Goal: Task Accomplishment & Management: Manage account settings

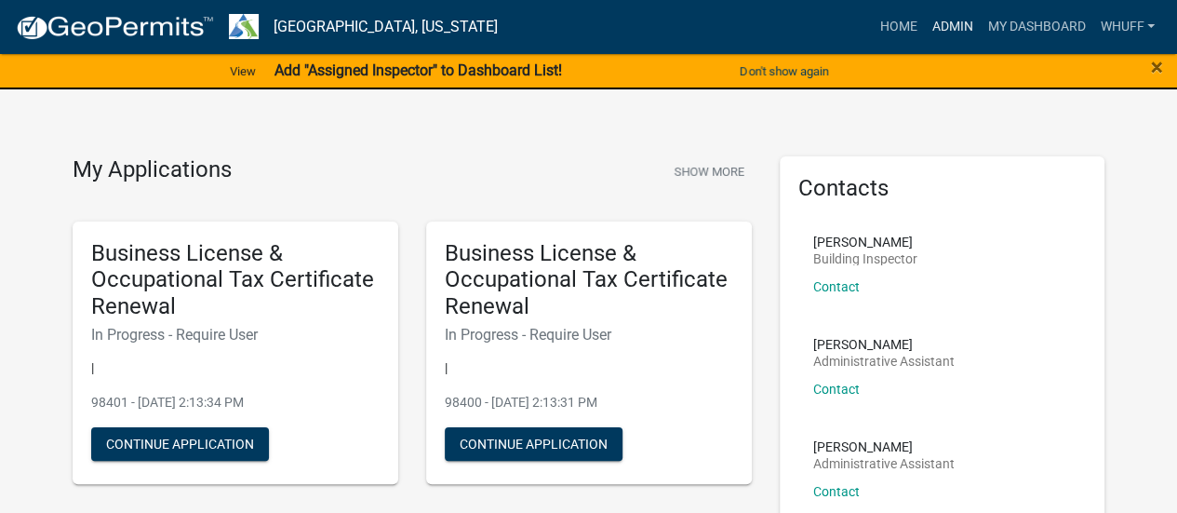
click at [940, 38] on link "Admin" at bounding box center [952, 26] width 56 height 35
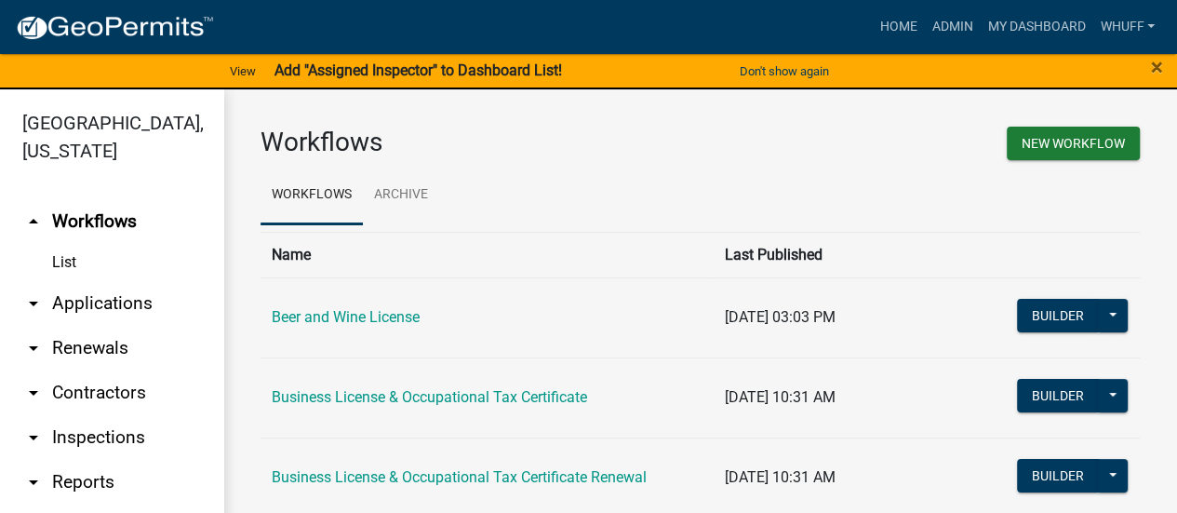
drag, startPoint x: 95, startPoint y: 304, endPoint x: 231, endPoint y: 306, distance: 135.8
click at [95, 304] on link "arrow_drop_down Applications" at bounding box center [111, 303] width 223 height 45
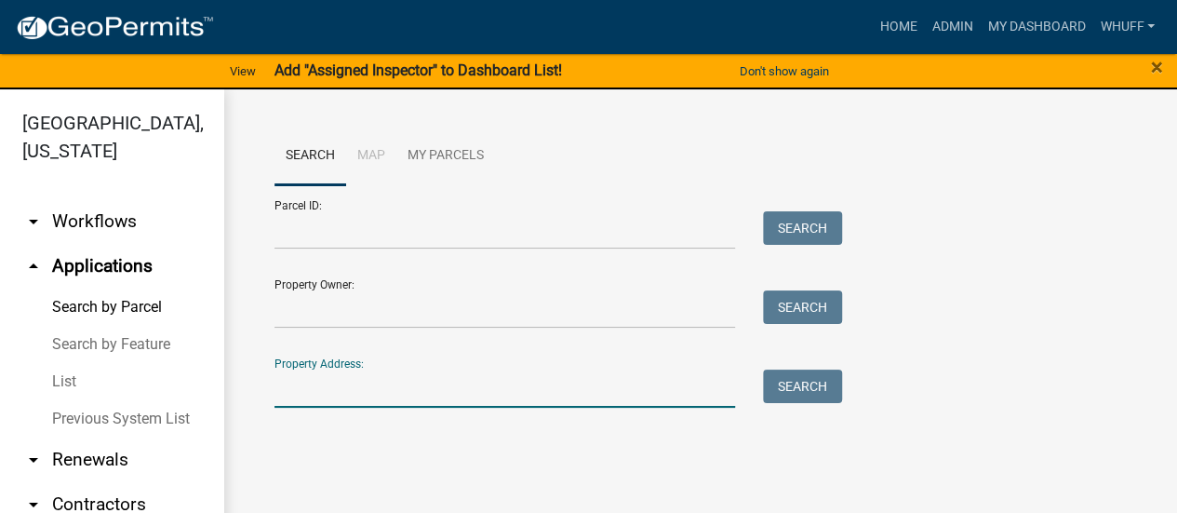
click at [430, 375] on input "Property Address:" at bounding box center [504, 388] width 460 height 38
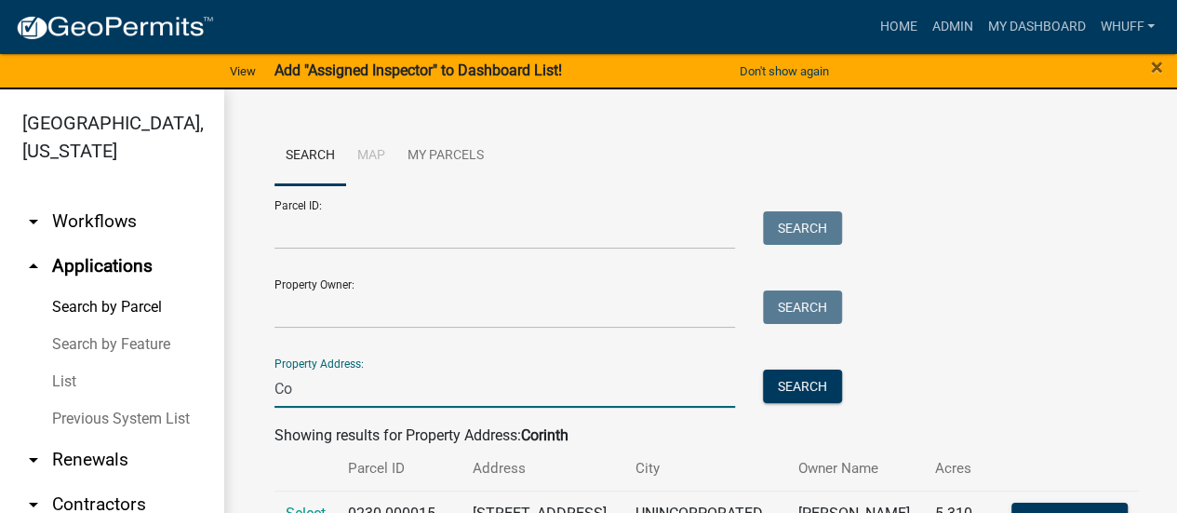
type input "C"
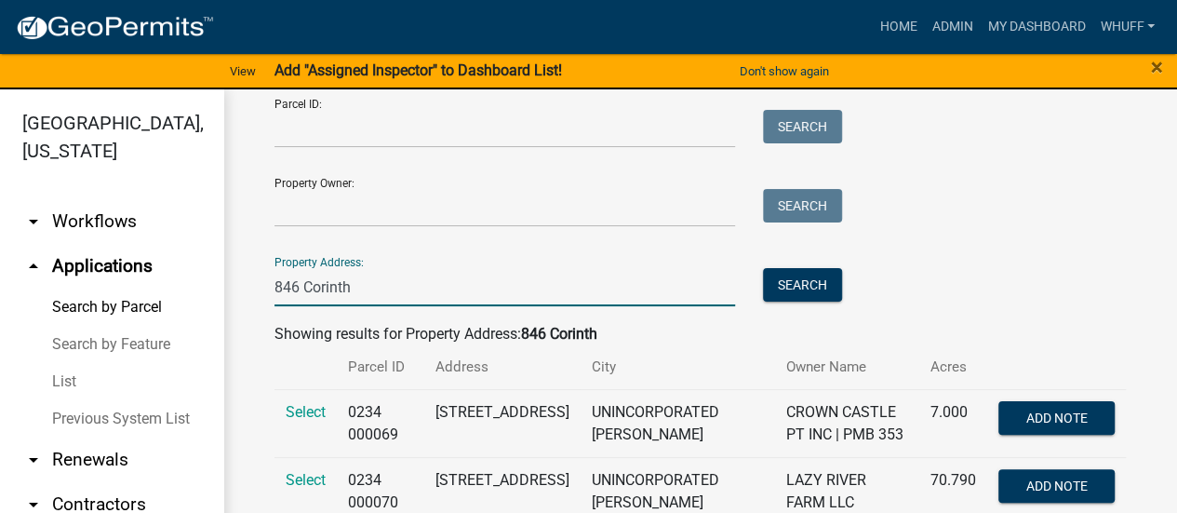
scroll to position [142, 0]
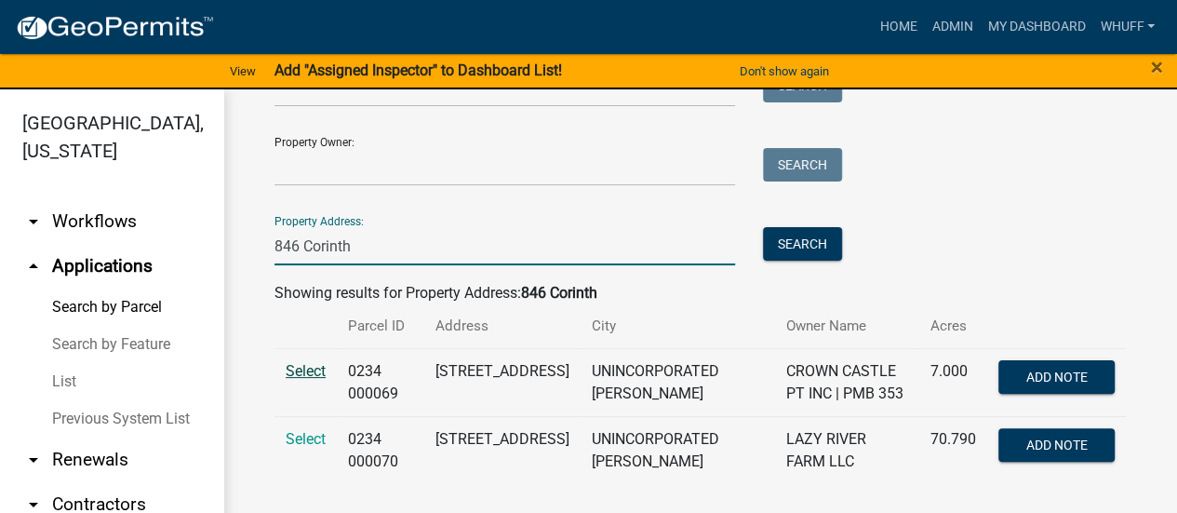
type input "846 Corinth"
click at [303, 369] on span "Select" at bounding box center [306, 371] width 40 height 18
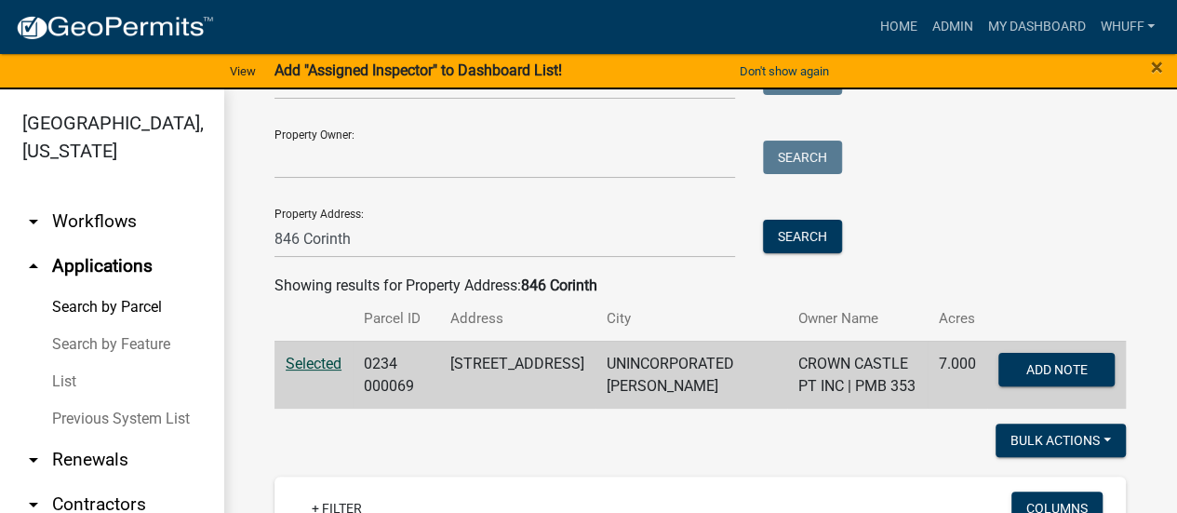
scroll to position [142, 0]
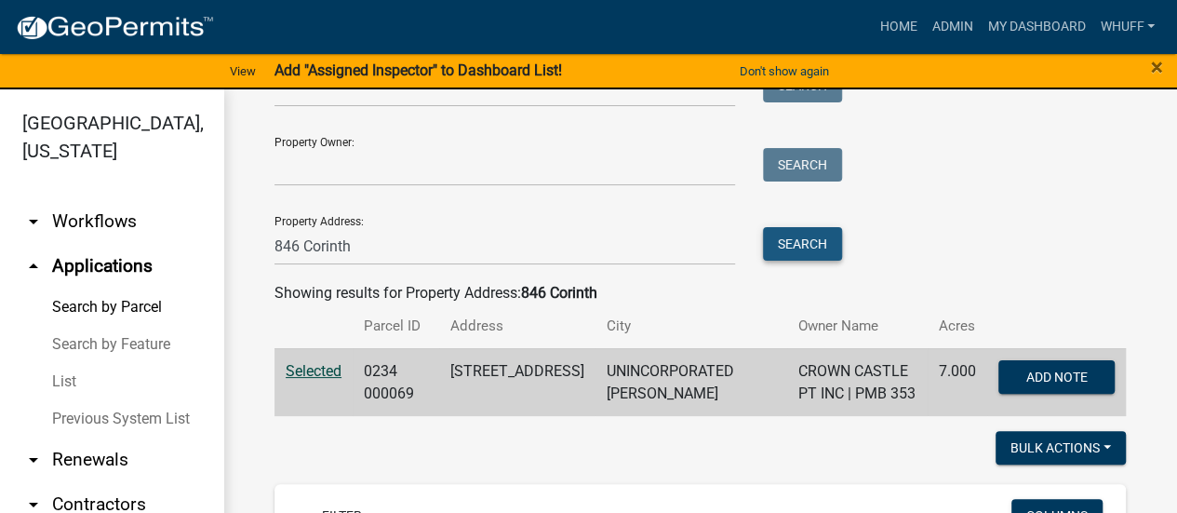
click at [817, 237] on button "Search" at bounding box center [802, 243] width 79 height 33
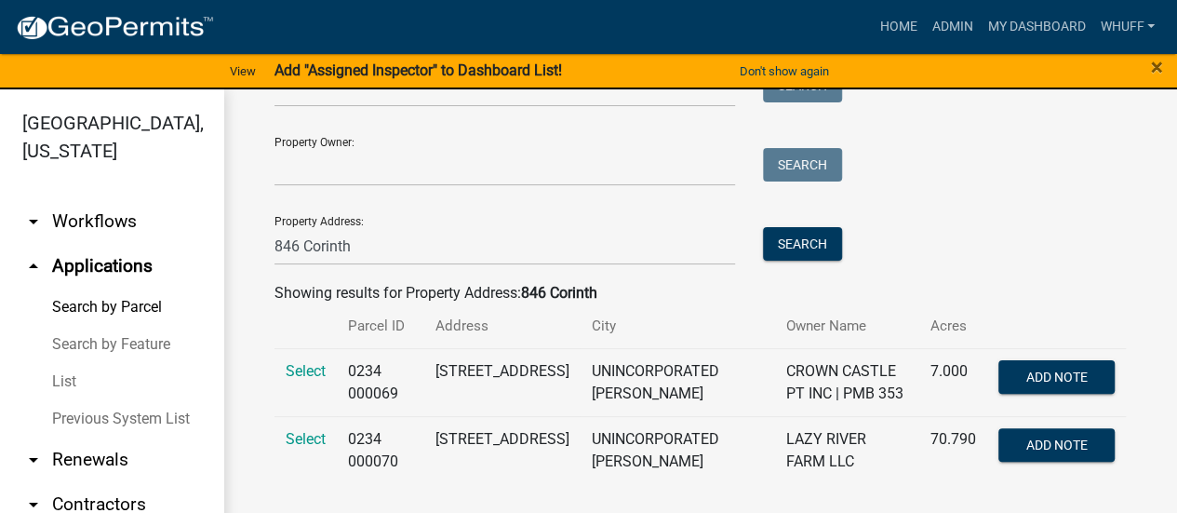
click at [307, 427] on td "Select" at bounding box center [305, 450] width 62 height 68
click at [303, 442] on span "Select" at bounding box center [306, 439] width 40 height 18
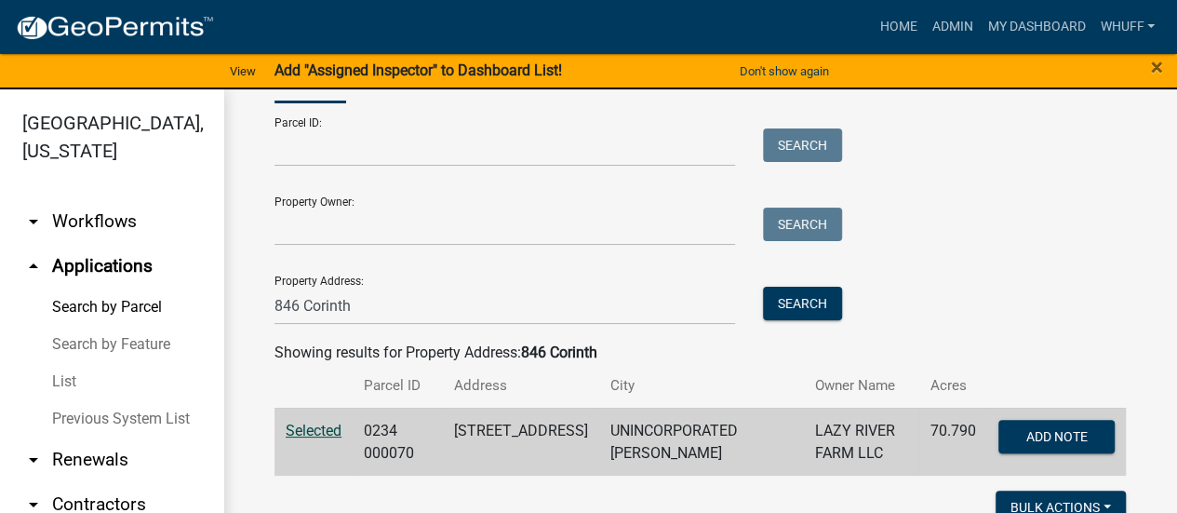
scroll to position [49, 0]
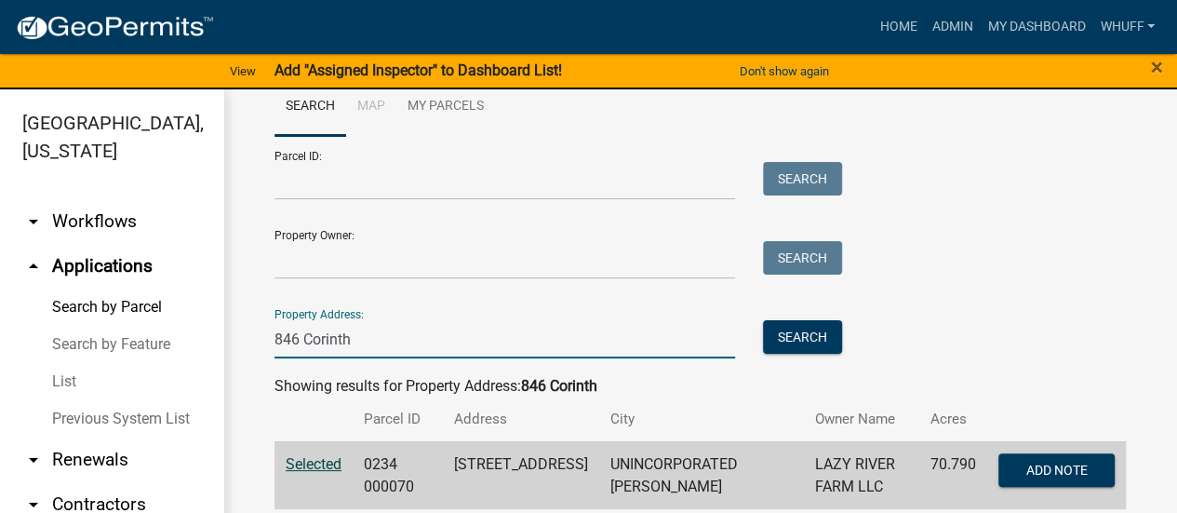
drag, startPoint x: 393, startPoint y: 343, endPoint x: 0, endPoint y: 290, distance: 397.0
click at [0, 290] on div "[GEOGRAPHIC_DATA], [US_STATE] arrow_drop_down Workflows List arrow_drop_up Appl…" at bounding box center [588, 312] width 1177 height 446
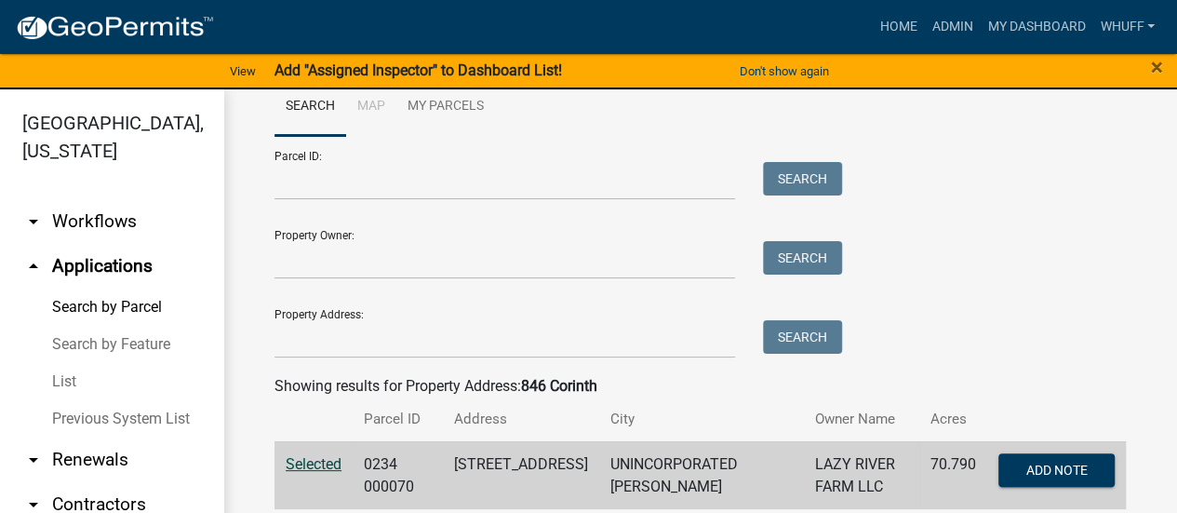
click at [1001, 237] on div "Parcel ID: Search Property Owner: Search Property Address: Search" at bounding box center [699, 247] width 851 height 222
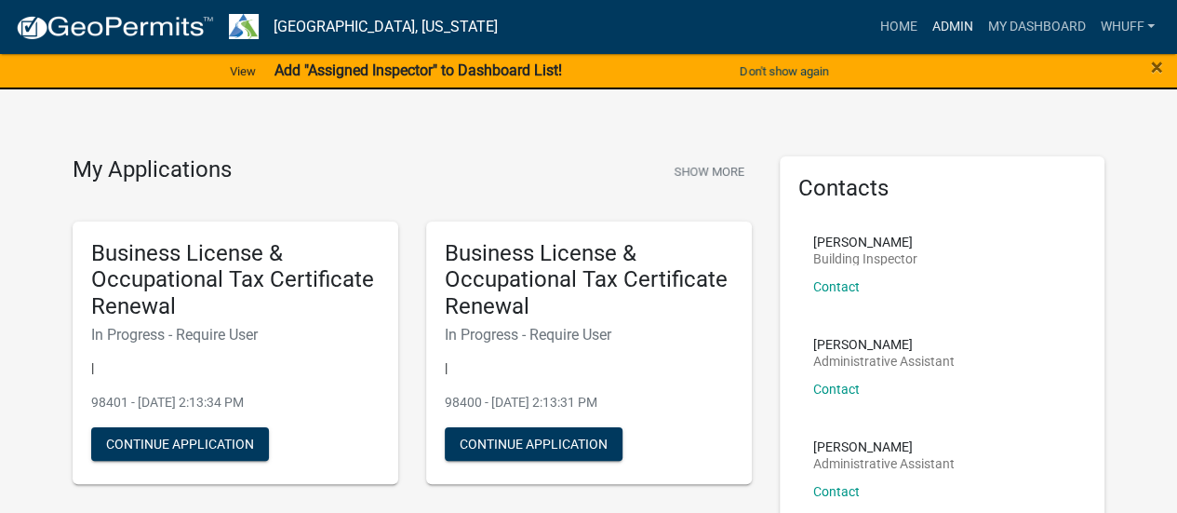
click at [939, 18] on link "Admin" at bounding box center [952, 26] width 56 height 35
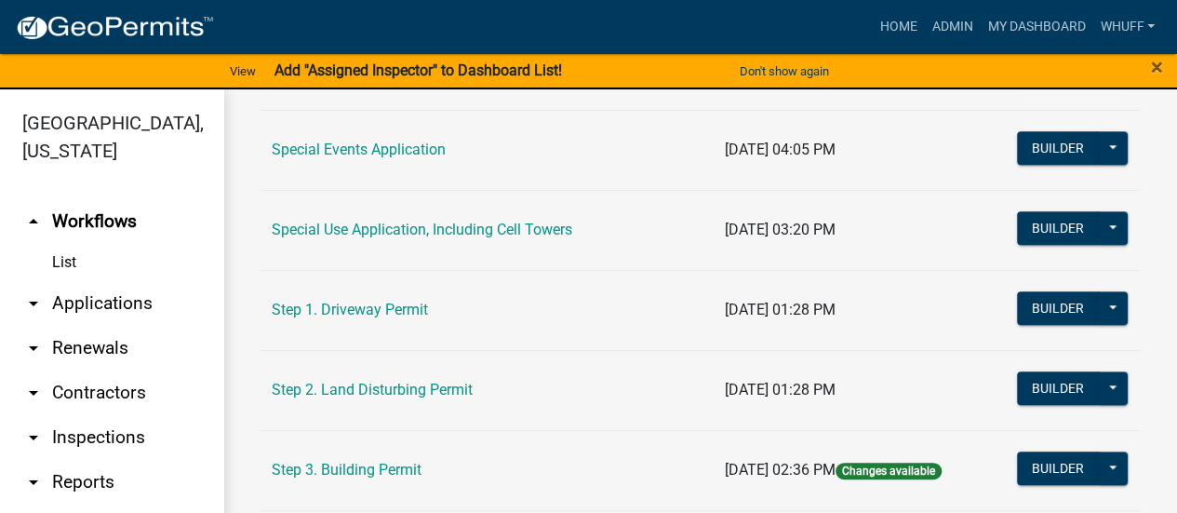
scroll to position [930, 0]
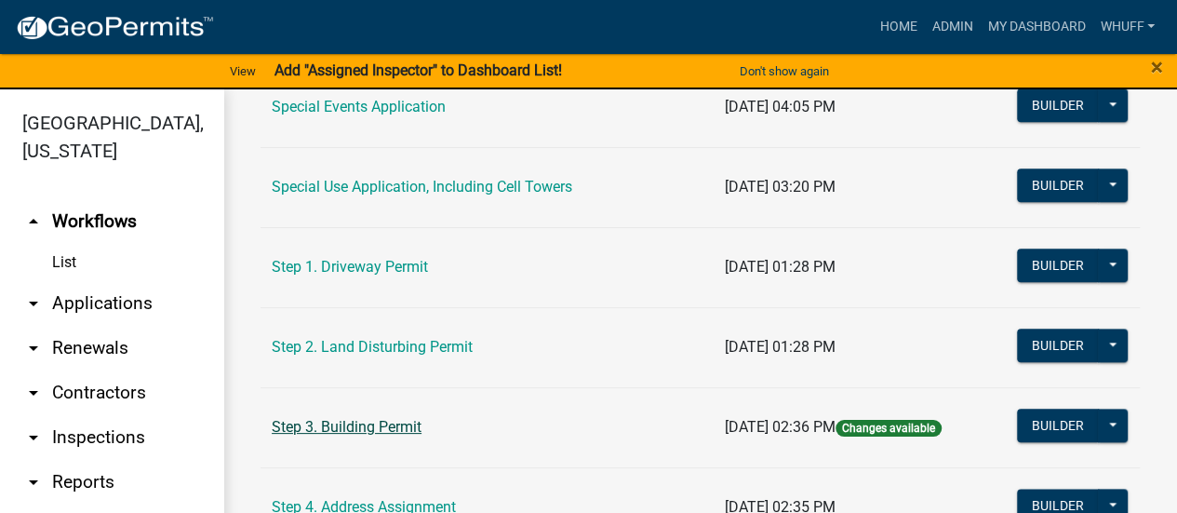
click at [350, 429] on link "Step 3. Building Permit" at bounding box center [347, 427] width 150 height 18
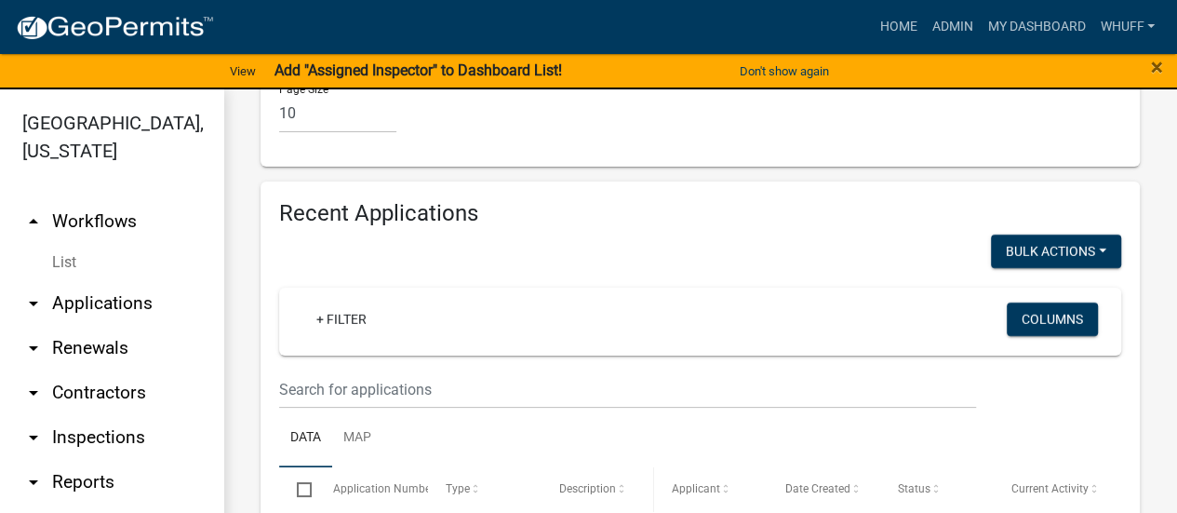
scroll to position [3256, 0]
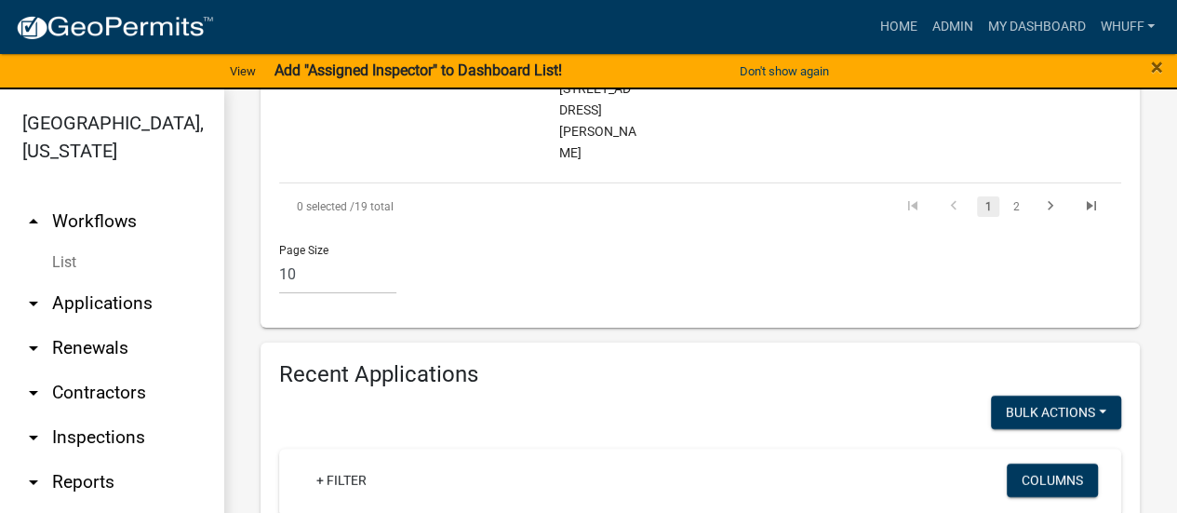
type input "2010"
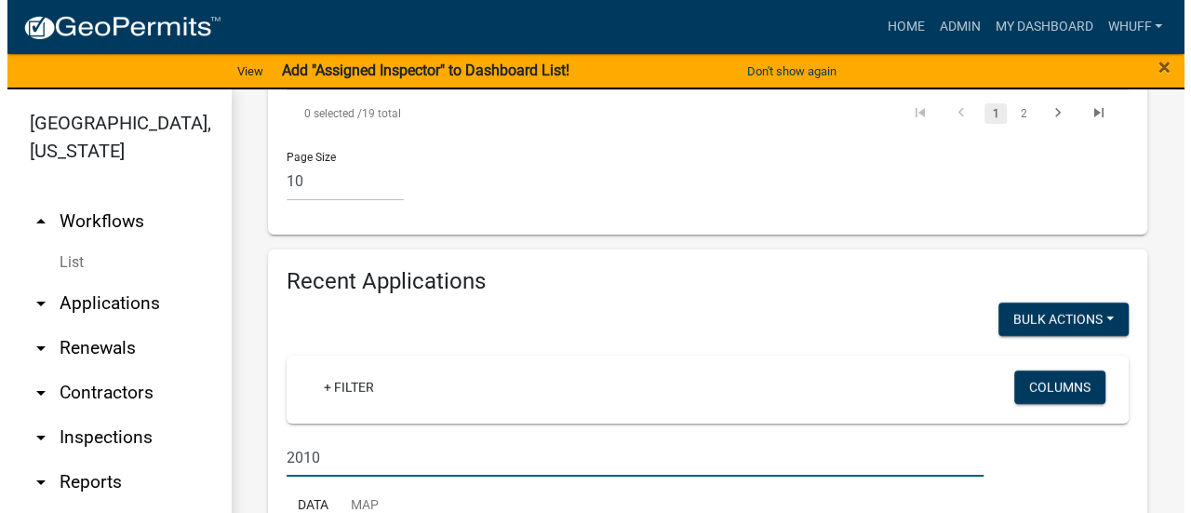
scroll to position [3442, 0]
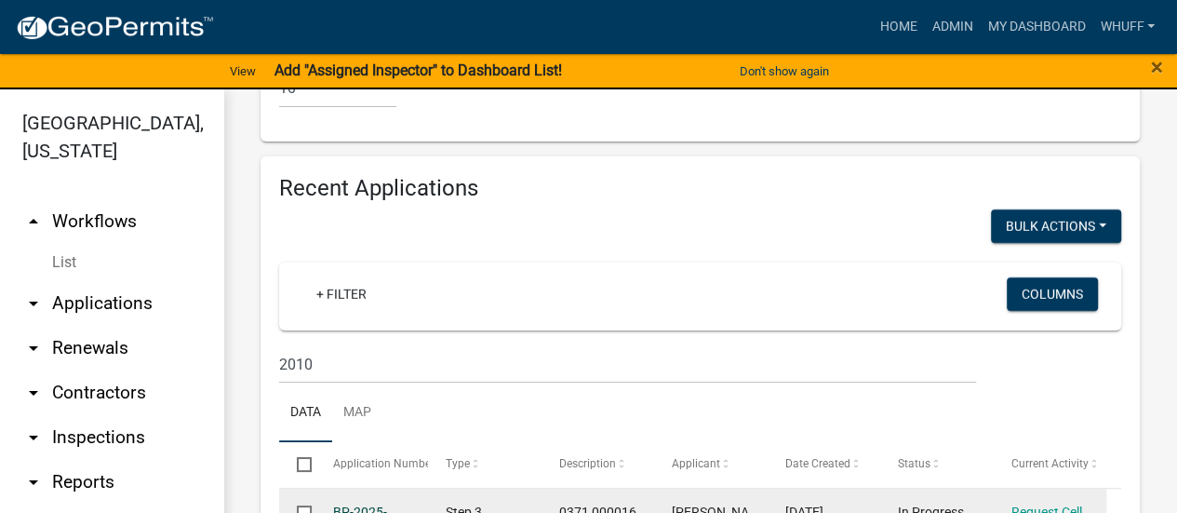
click at [355, 504] on link "BP-2025-2010" at bounding box center [360, 522] width 54 height 36
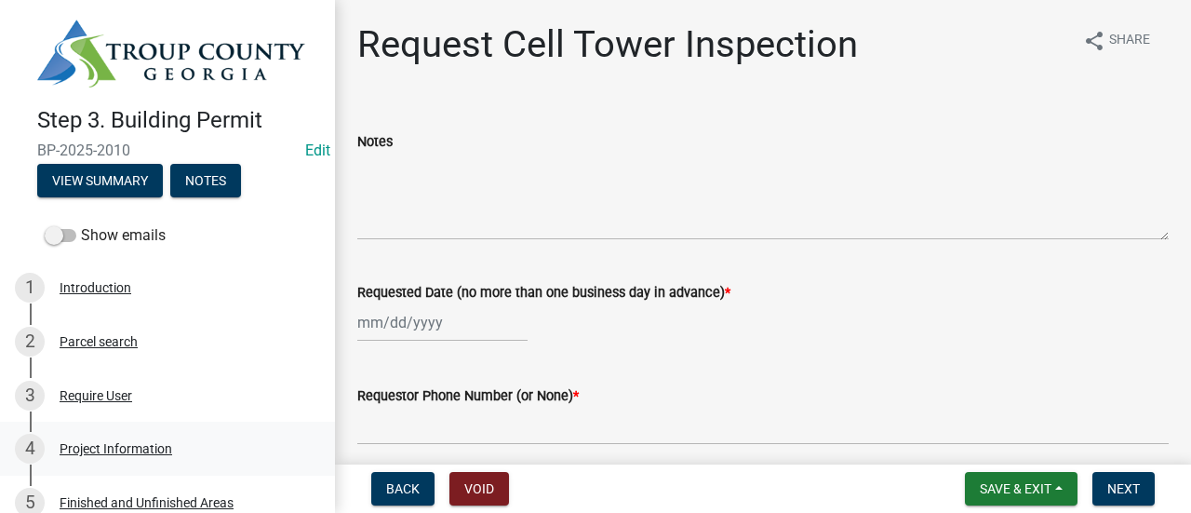
scroll to position [93, 0]
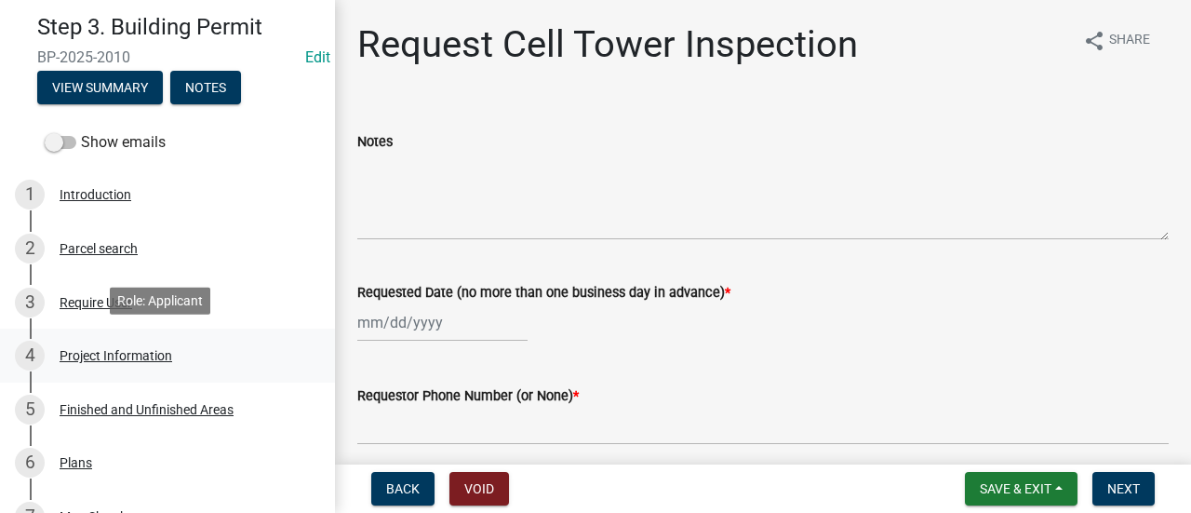
click at [134, 349] on div "Project Information" at bounding box center [116, 355] width 113 height 13
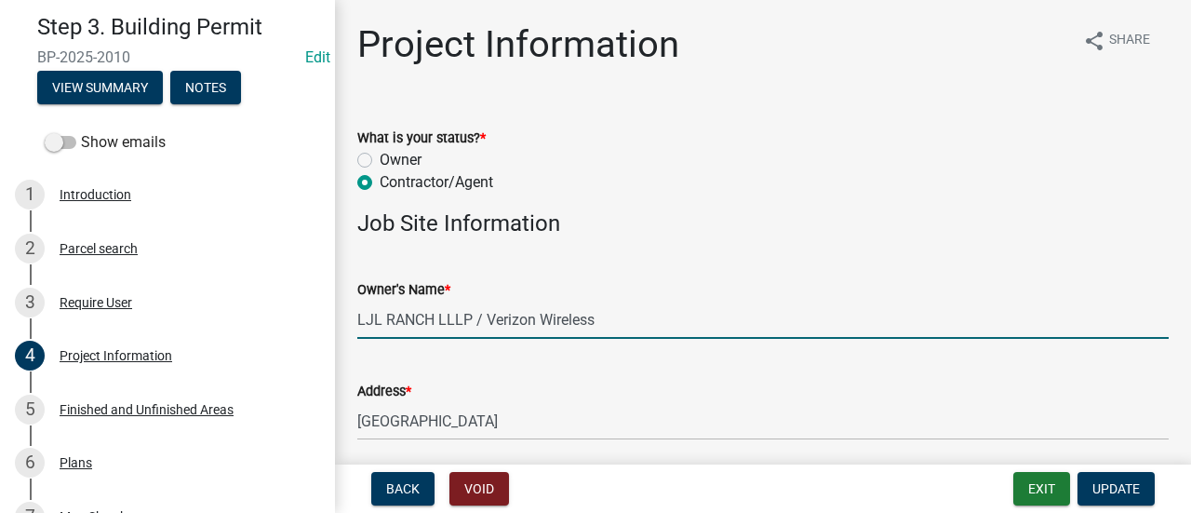
drag, startPoint x: 484, startPoint y: 315, endPoint x: 635, endPoint y: 306, distance: 151.9
click at [635, 306] on input "LJL RANCH LLLP / Verizon Wireless" at bounding box center [762, 319] width 811 height 38
type input "LJL RANCH LLLP / T-Mobile"
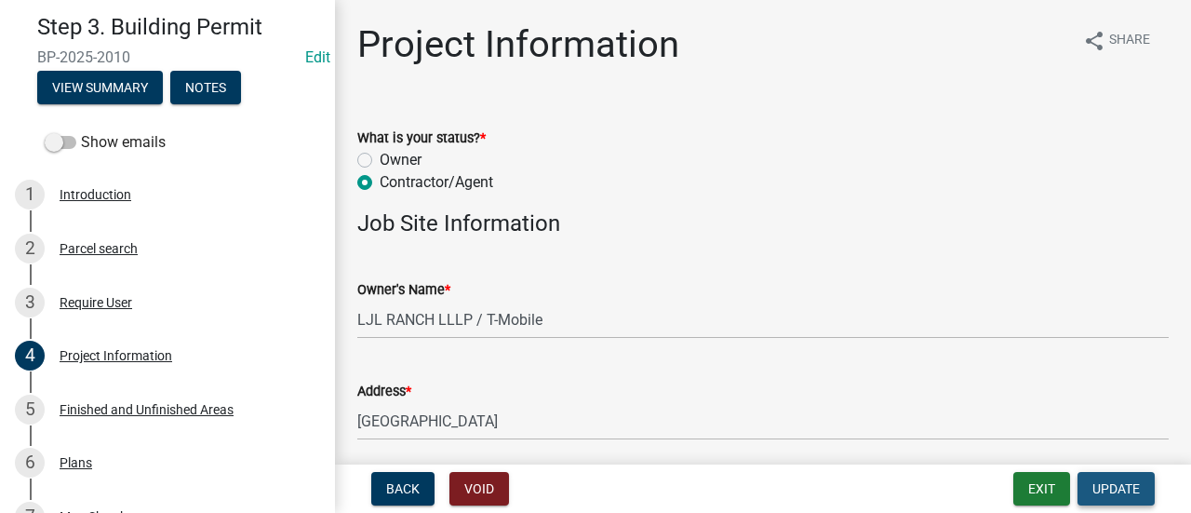
click at [1126, 486] on span "Update" at bounding box center [1115, 488] width 47 height 15
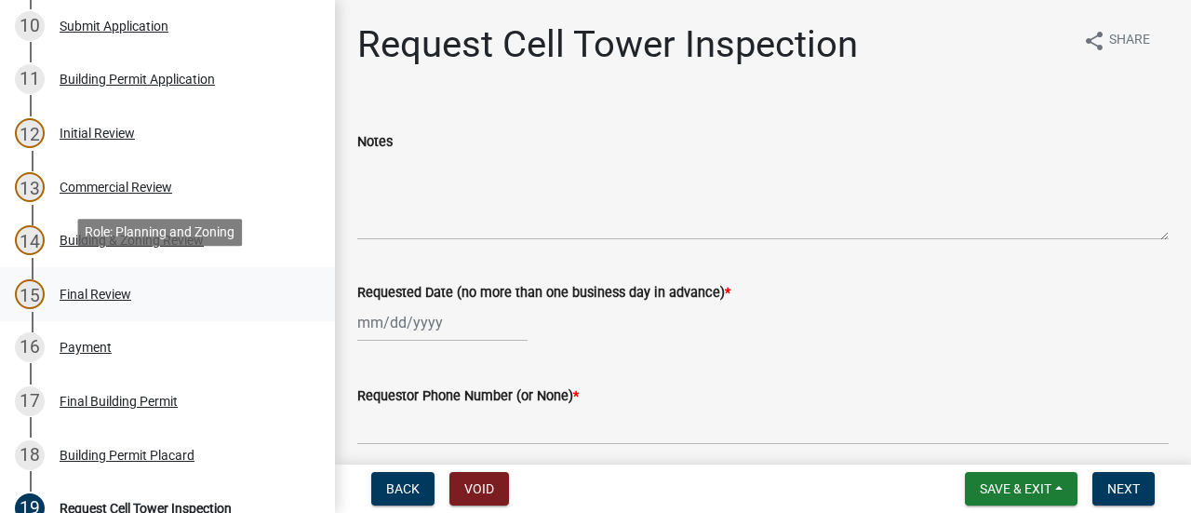
scroll to position [837, 0]
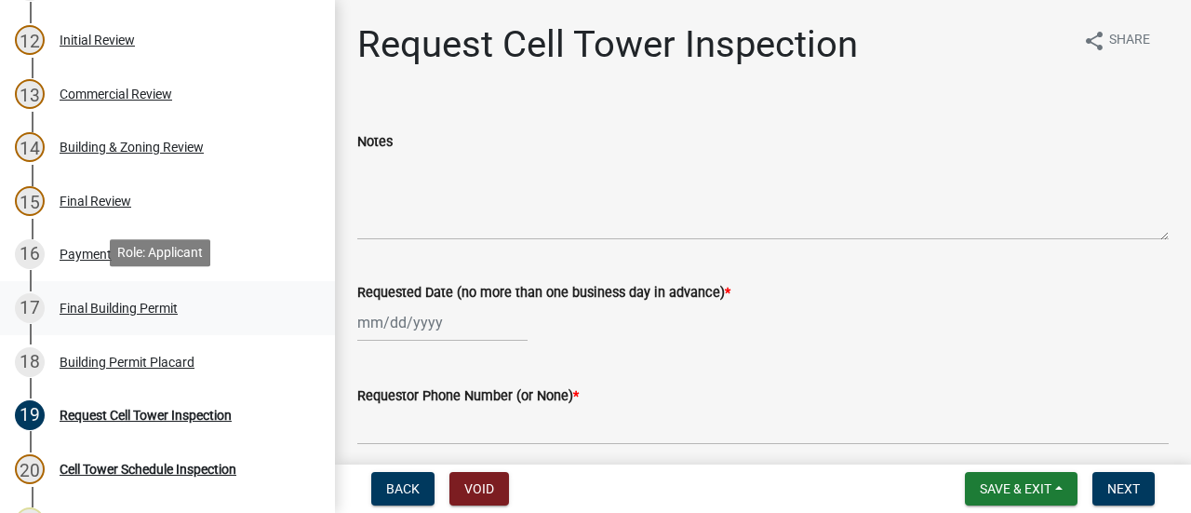
click at [116, 301] on div "Final Building Permit" at bounding box center [119, 307] width 118 height 13
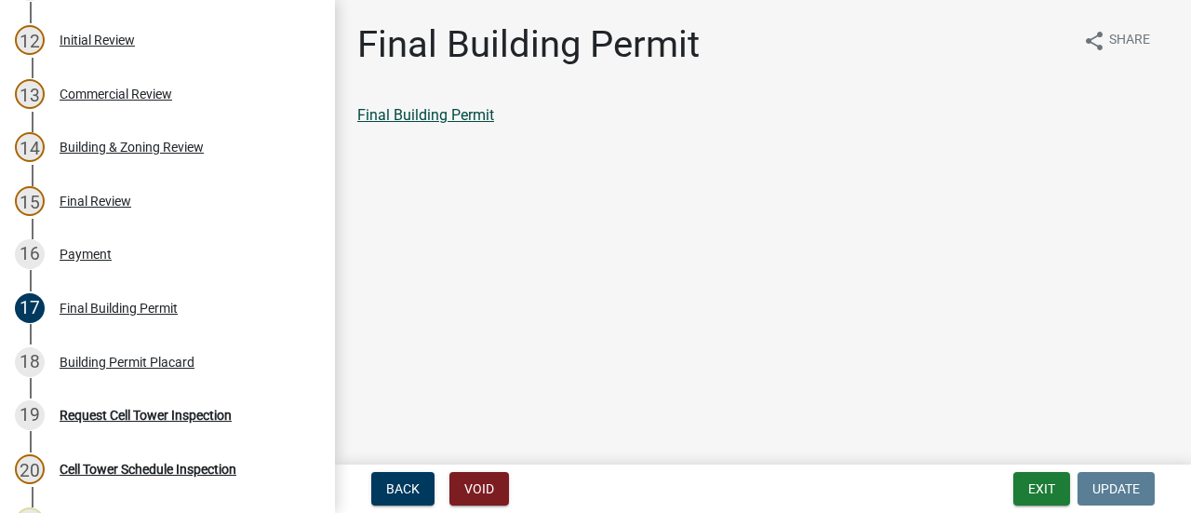
click at [443, 113] on link "Final Building Permit" at bounding box center [425, 115] width 137 height 18
click at [161, 355] on div "Building Permit Placard" at bounding box center [127, 361] width 135 height 13
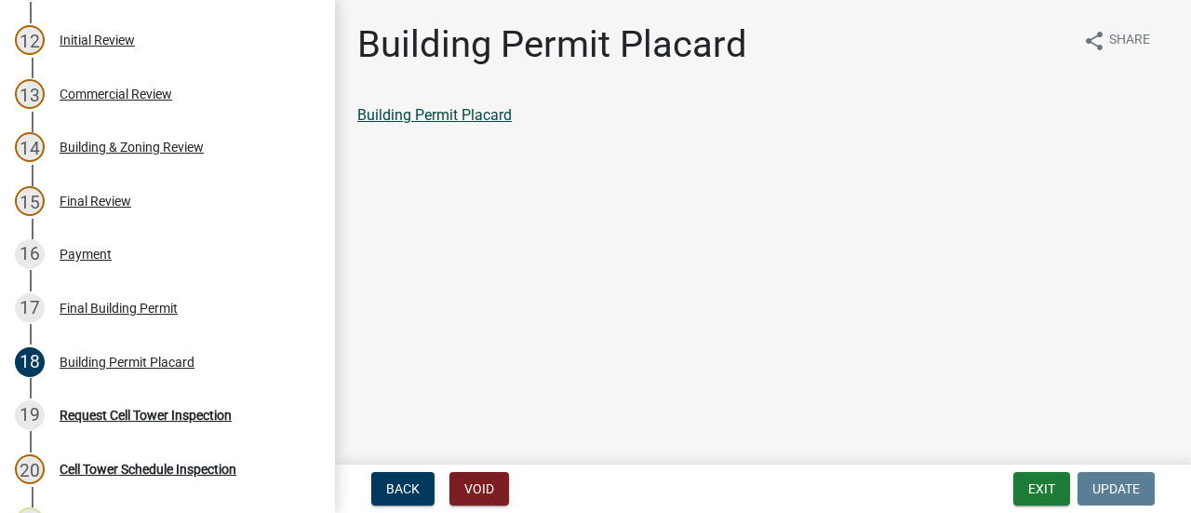
click at [442, 114] on link "Building Permit Placard" at bounding box center [434, 115] width 154 height 18
